Goal: Task Accomplishment & Management: Manage account settings

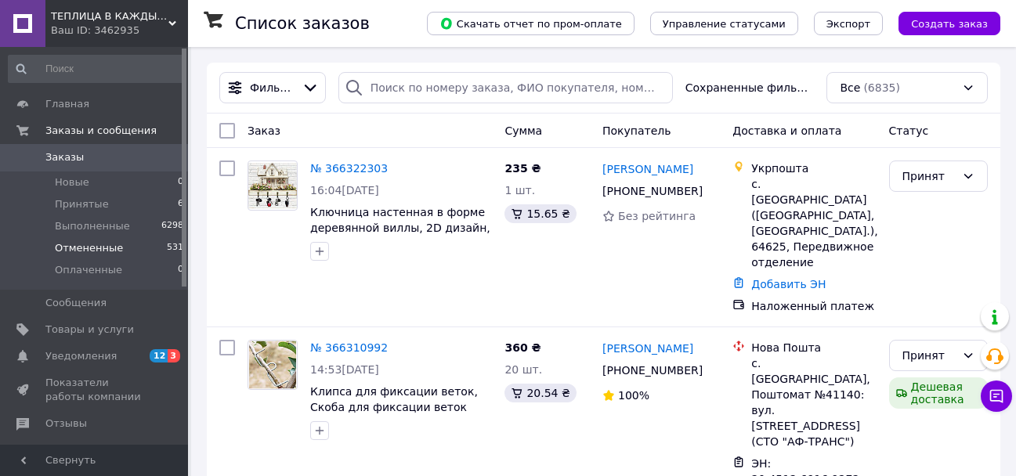
click at [85, 353] on span "Уведомления" at bounding box center [80, 356] width 71 height 14
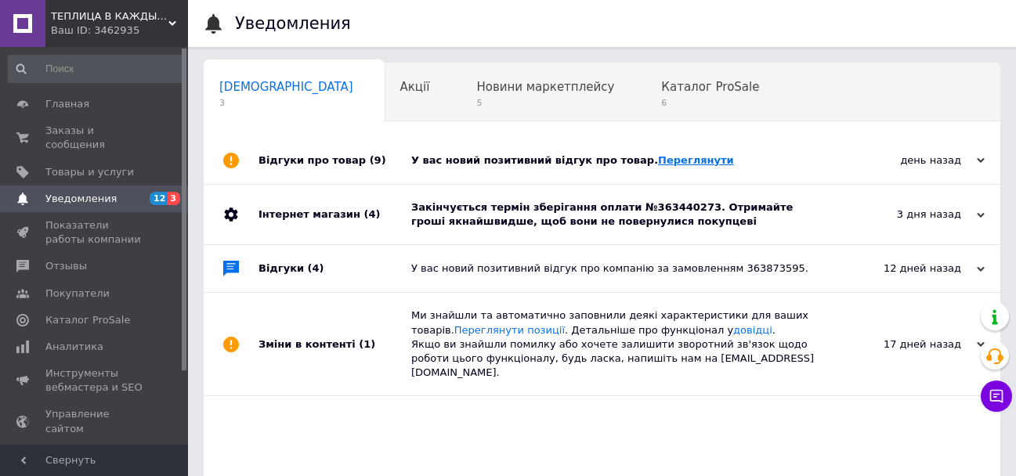
click at [658, 157] on link "Переглянути" at bounding box center [696, 160] width 76 height 12
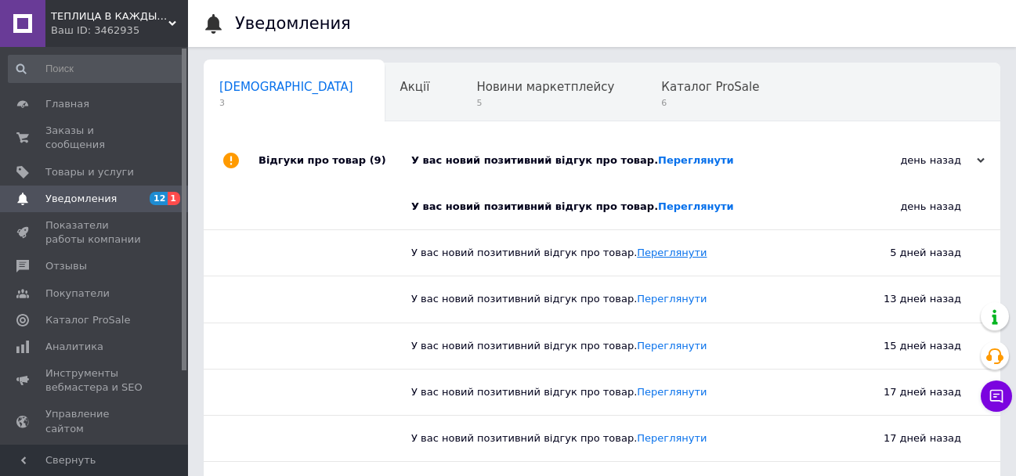
click at [663, 252] on link "Переглянути" at bounding box center [672, 253] width 70 height 12
click at [103, 132] on span "Заказы и сообщения" at bounding box center [94, 138] width 99 height 28
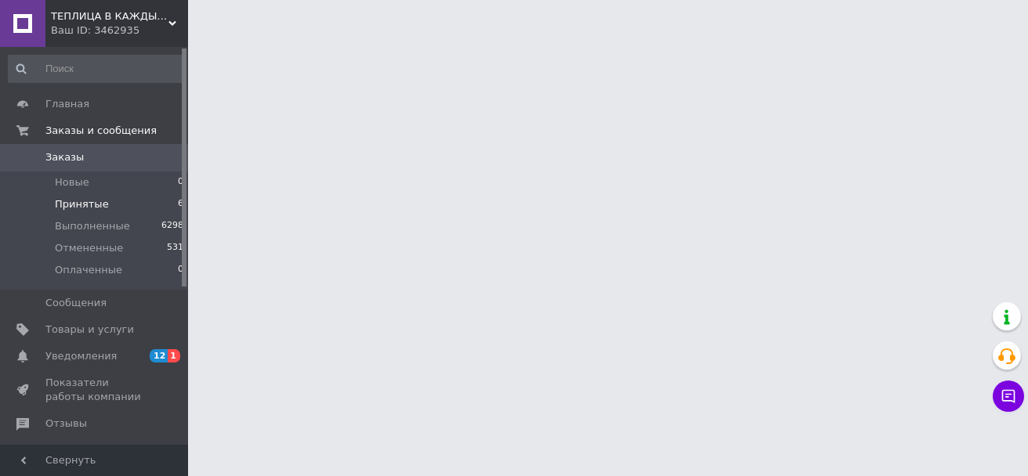
click at [105, 202] on li "Принятые 6" at bounding box center [96, 204] width 193 height 22
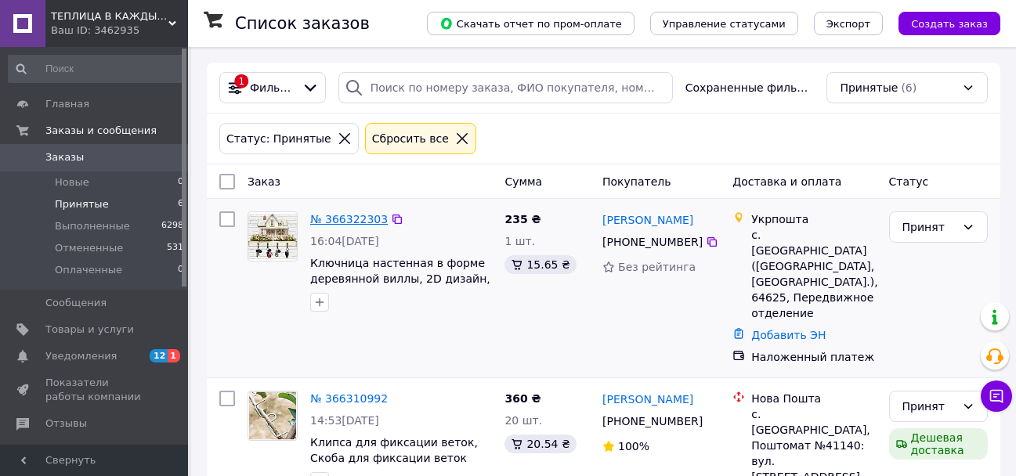
click at [367, 215] on link "№ 366322303" at bounding box center [349, 219] width 78 height 13
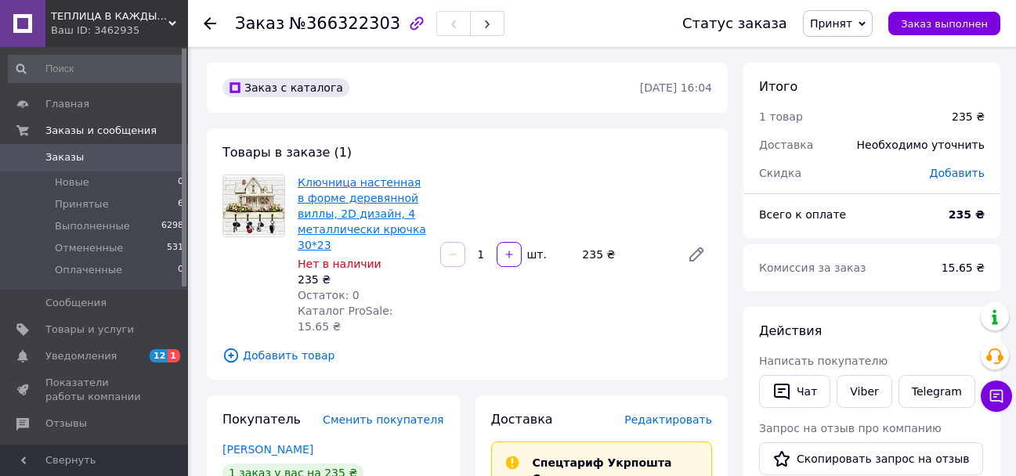
click at [339, 204] on link "Ключница настенная в форме деревянной виллы, 2D дизайн, 4 металлически крючка 3…" at bounding box center [362, 213] width 128 height 75
click at [689, 414] on span "Редактировать" at bounding box center [668, 420] width 88 height 13
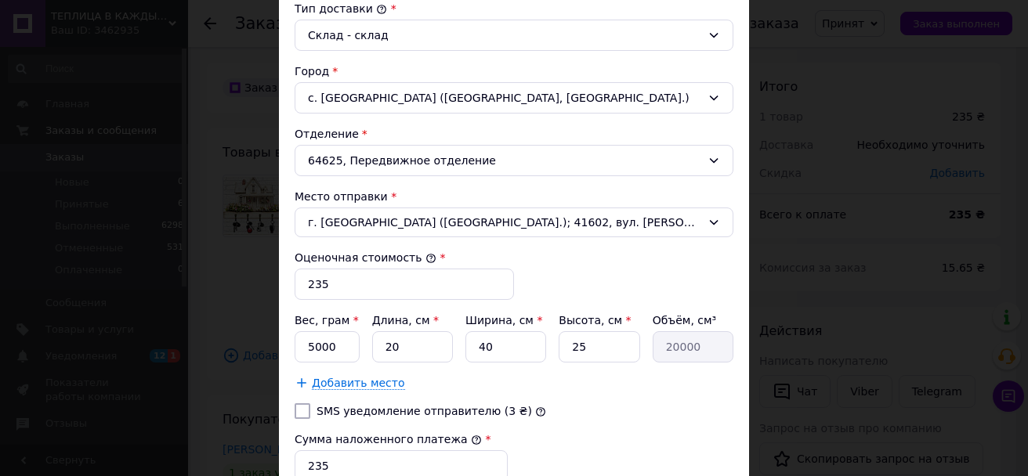
scroll to position [455, 0]
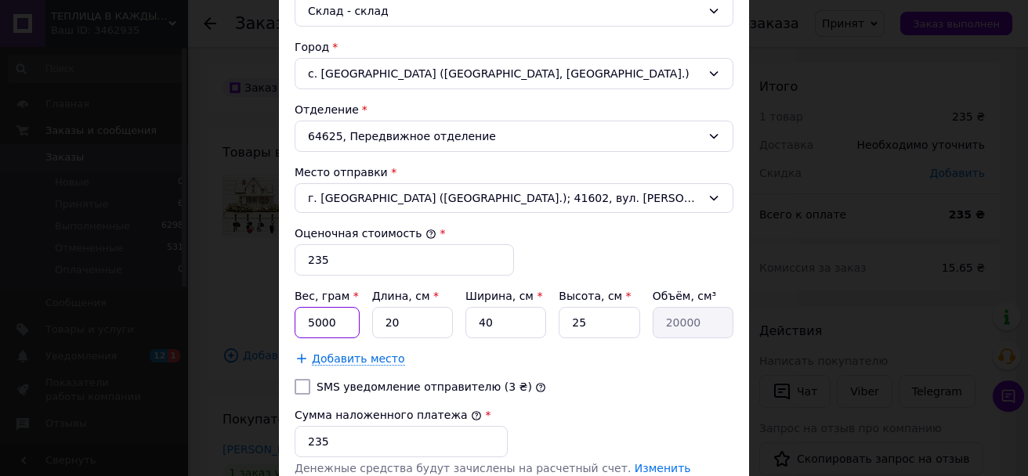
click at [347, 320] on input "5000" at bounding box center [327, 322] width 65 height 31
type input "5"
type input "300"
click at [513, 319] on input "40" at bounding box center [505, 322] width 81 height 31
type input "4"
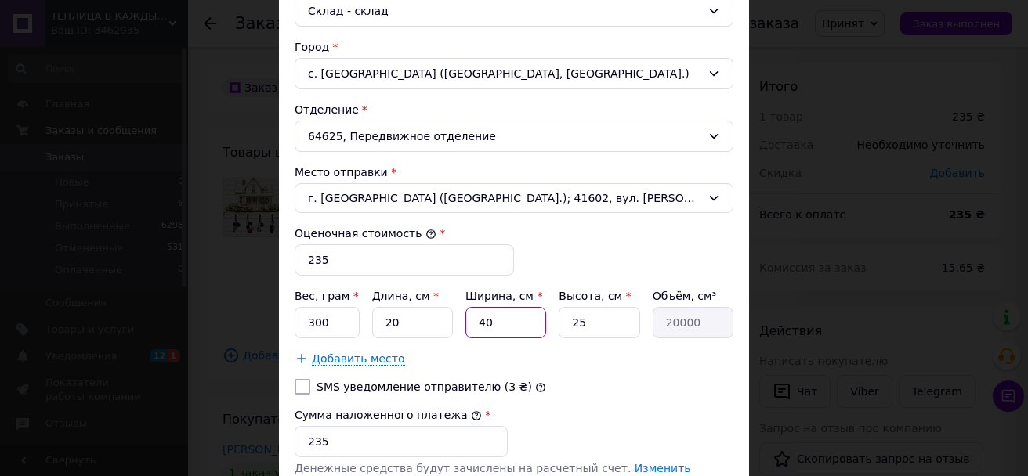
type input "2000"
type input "1"
type input "500"
type input "15"
type input "7500"
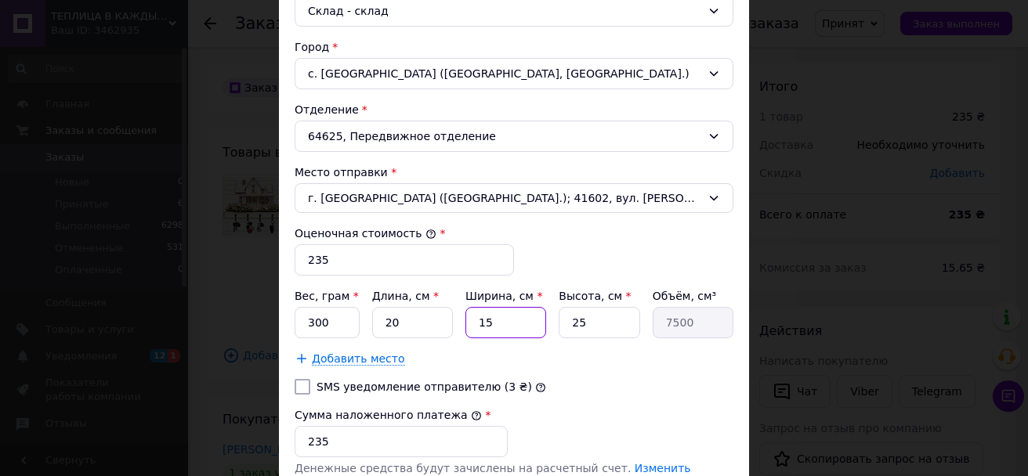
type input "15"
click at [613, 324] on input "25" at bounding box center [599, 322] width 81 height 31
type input "2"
type input "600"
type input "3"
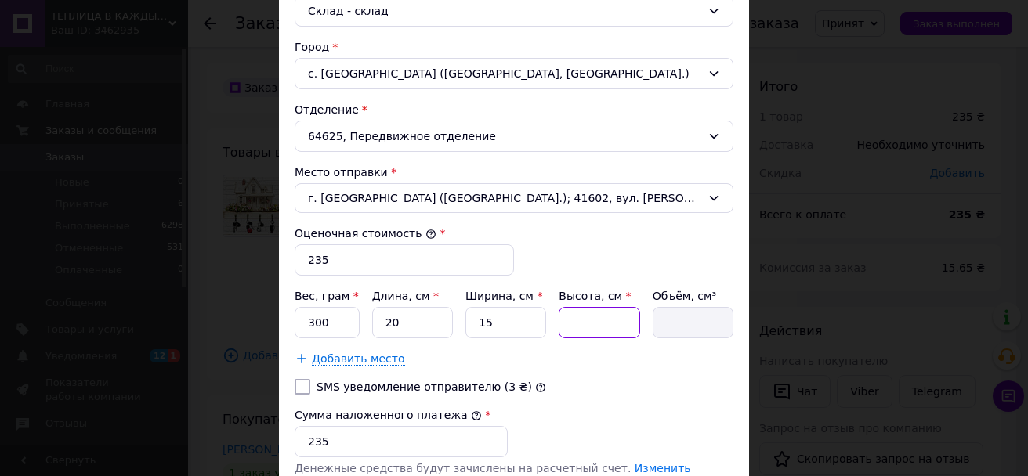
type input "900"
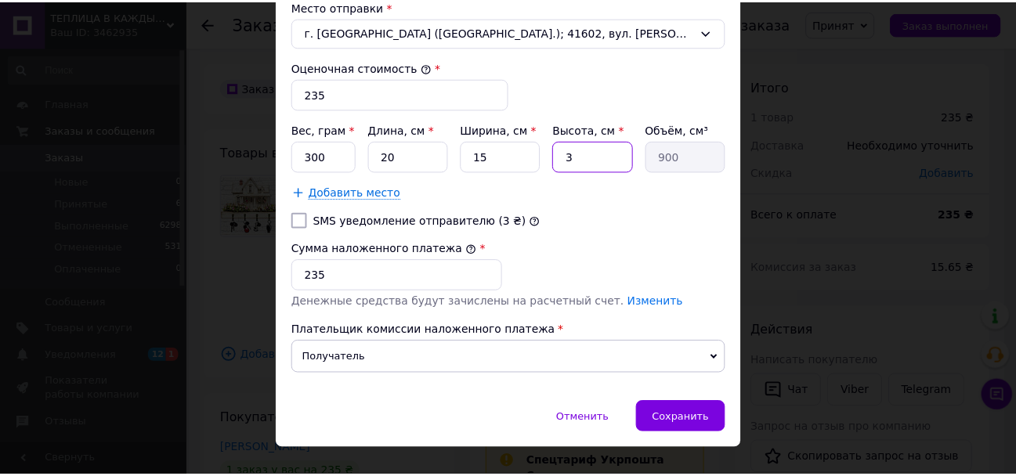
scroll to position [649, 0]
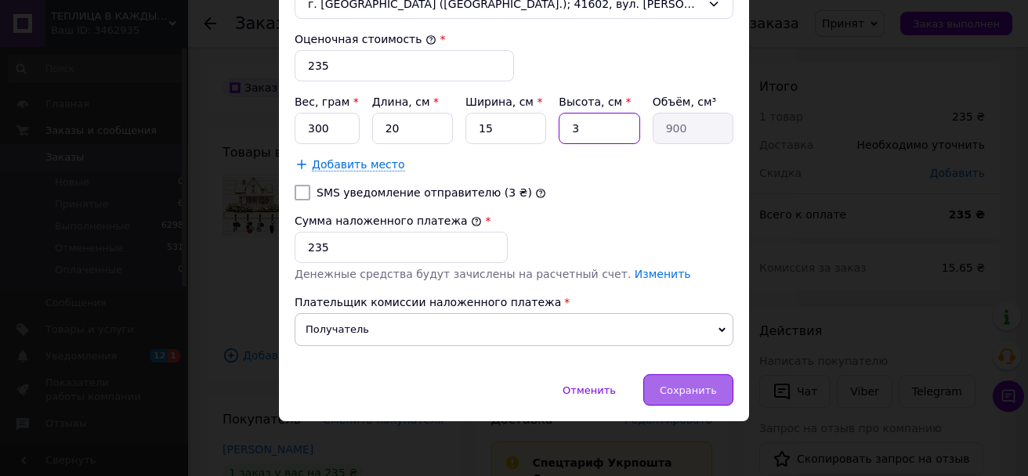
type input "3"
click at [709, 385] on span "Сохранить" at bounding box center [688, 391] width 57 height 12
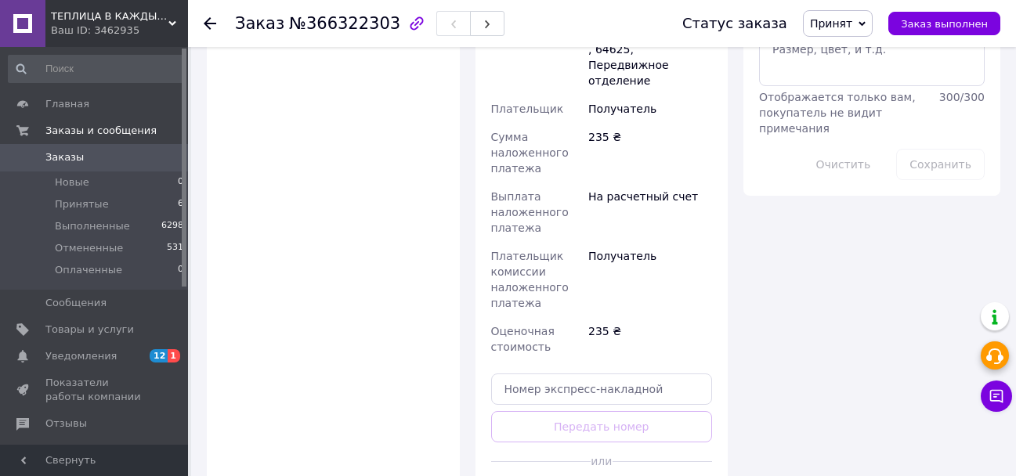
scroll to position [868, 0]
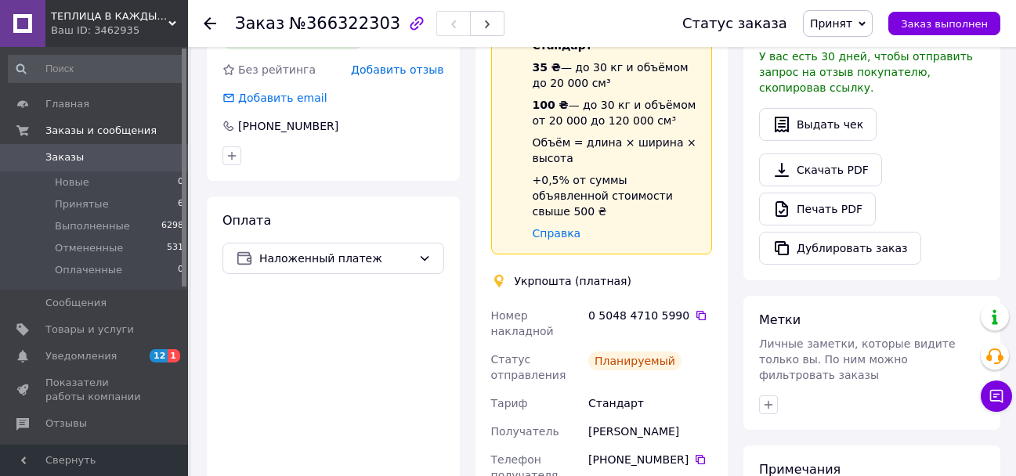
scroll to position [450, 0]
